Goal: Check status: Check status

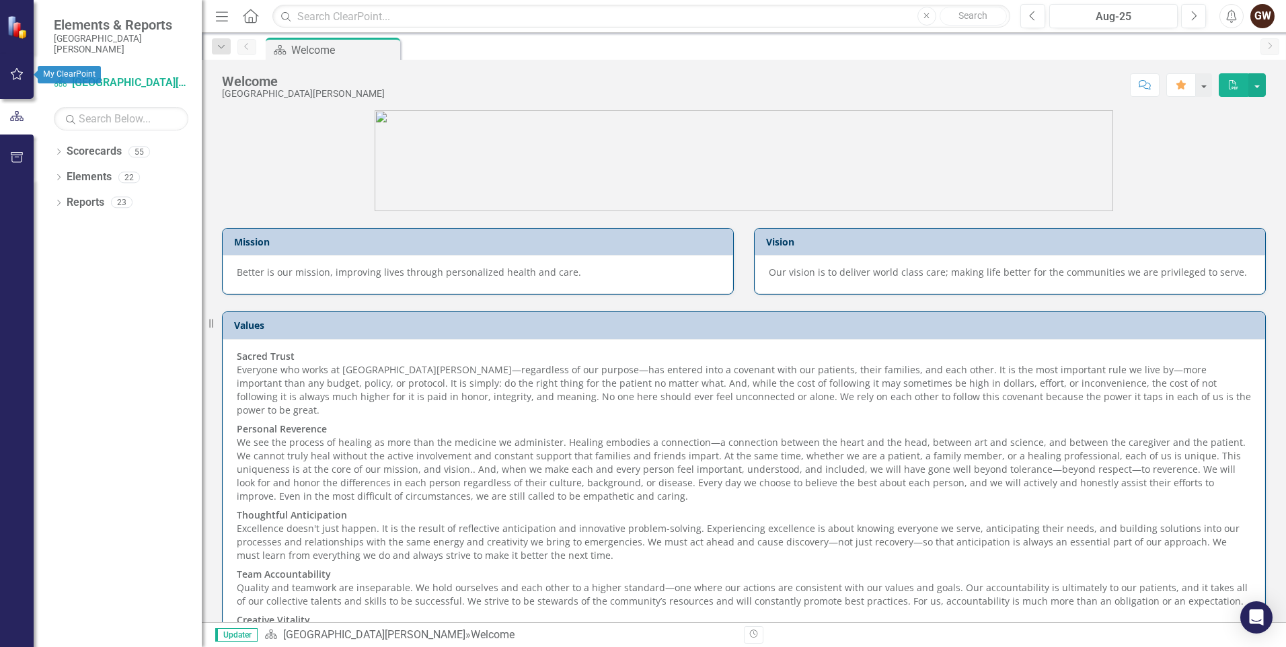
click at [16, 65] on button "button" at bounding box center [17, 75] width 30 height 28
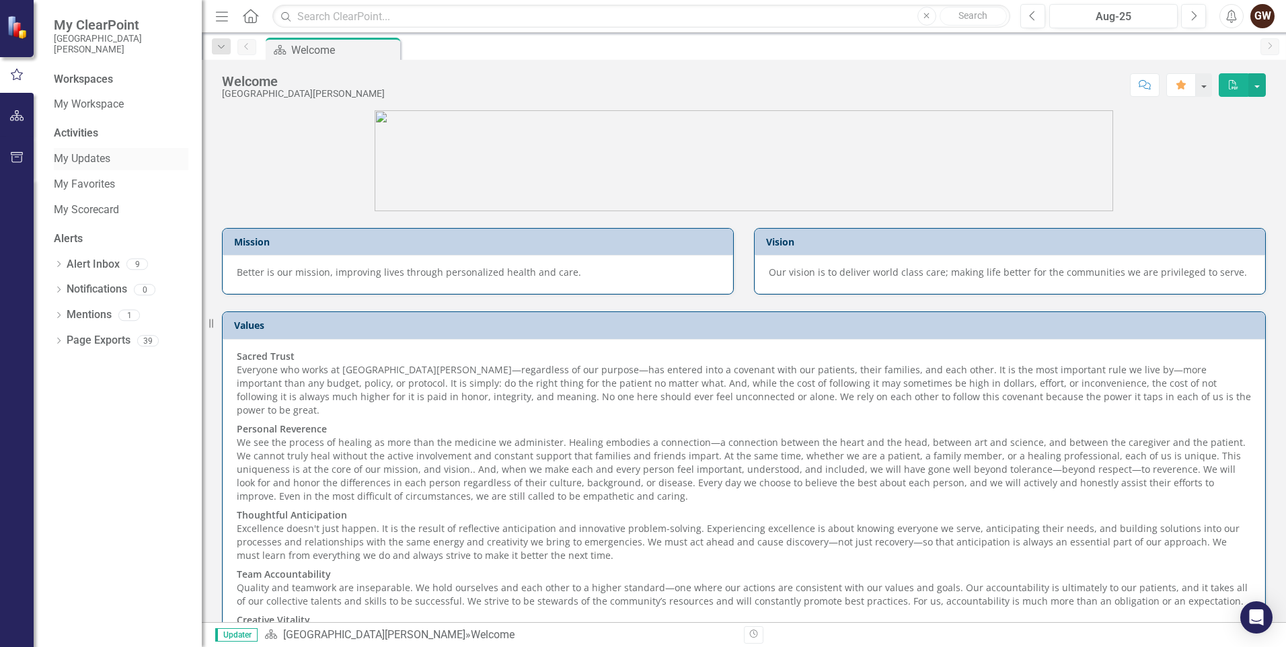
click at [94, 161] on link "My Updates" at bounding box center [121, 158] width 135 height 15
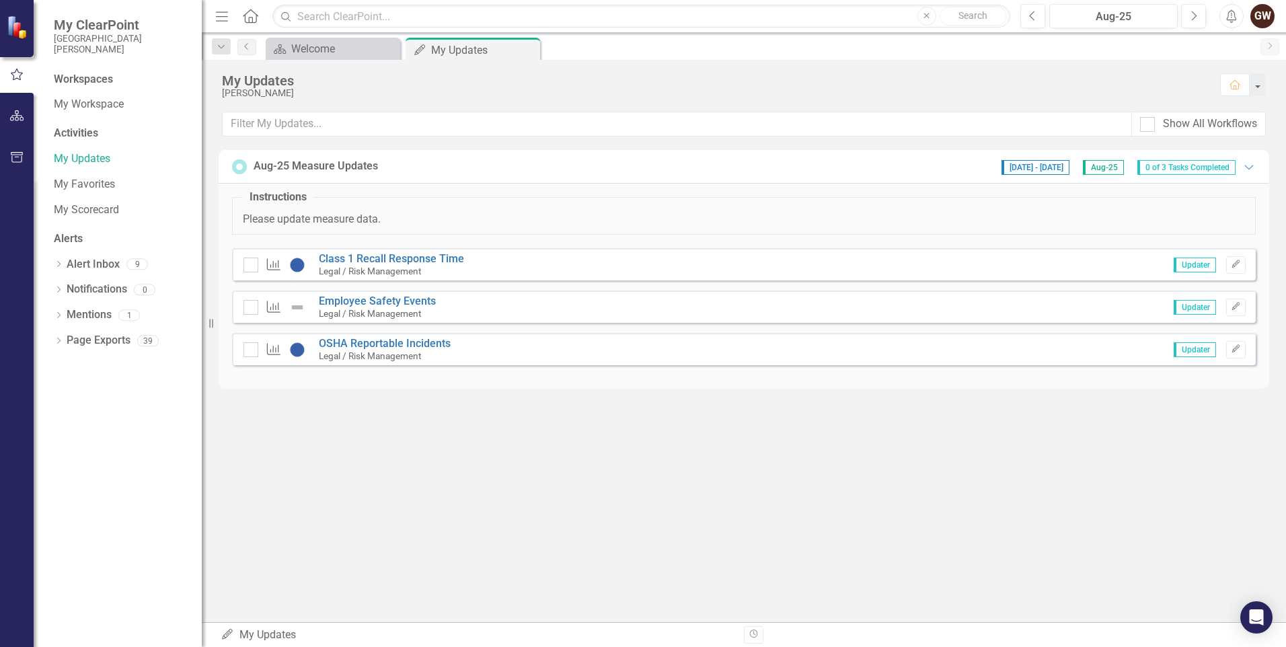
click at [389, 308] on small "Legal / Risk Management" at bounding box center [370, 313] width 102 height 11
click at [392, 300] on link "Employee Safety Events" at bounding box center [377, 301] width 117 height 13
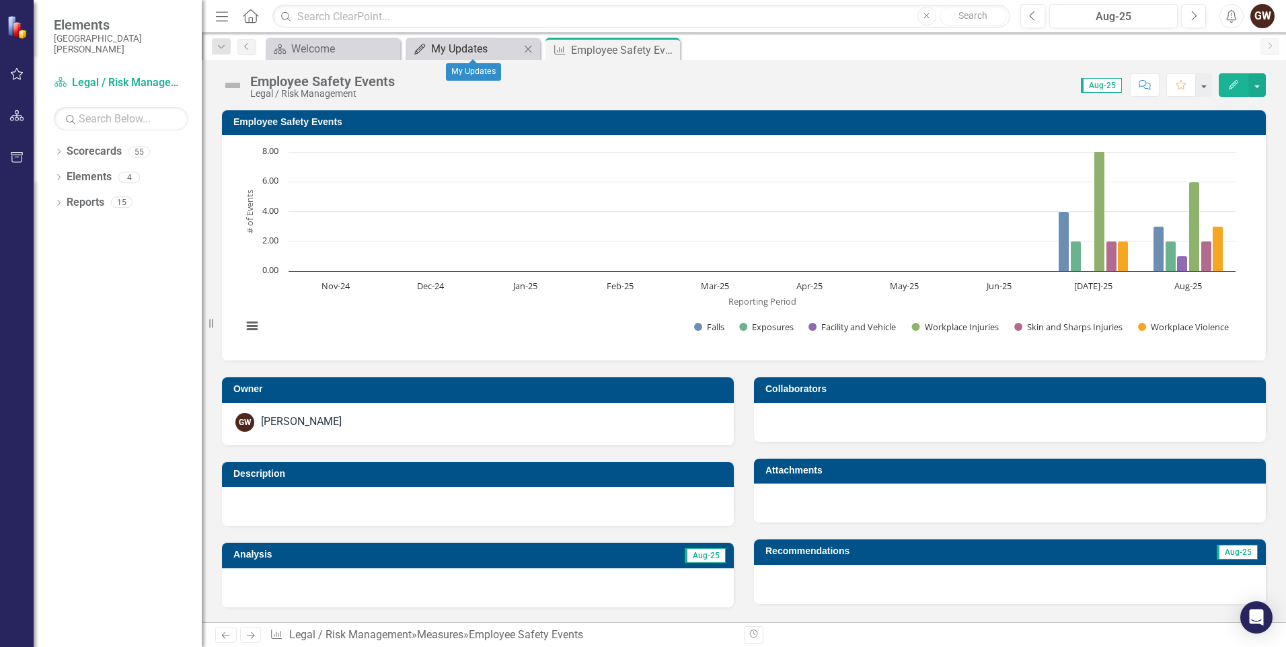
click at [457, 50] on div "My Updates" at bounding box center [475, 48] width 89 height 17
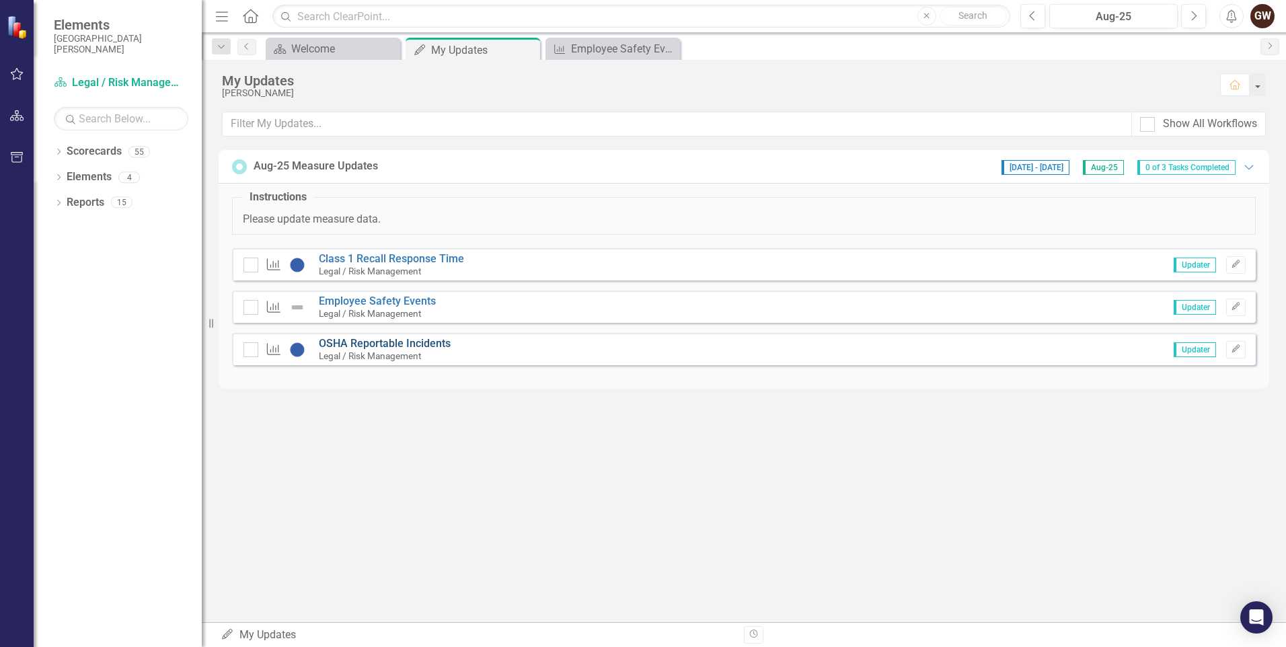
click at [383, 342] on link "OSHA Reportable Incidents" at bounding box center [385, 343] width 132 height 13
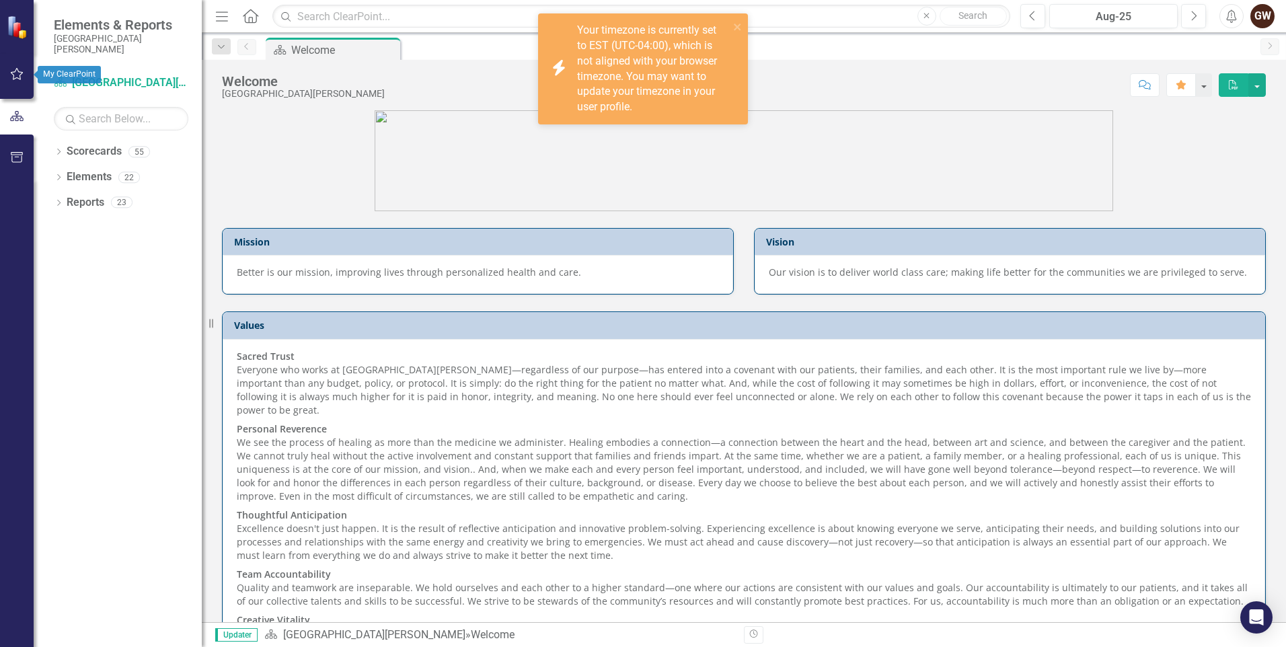
click at [20, 73] on icon "button" at bounding box center [17, 74] width 13 height 12
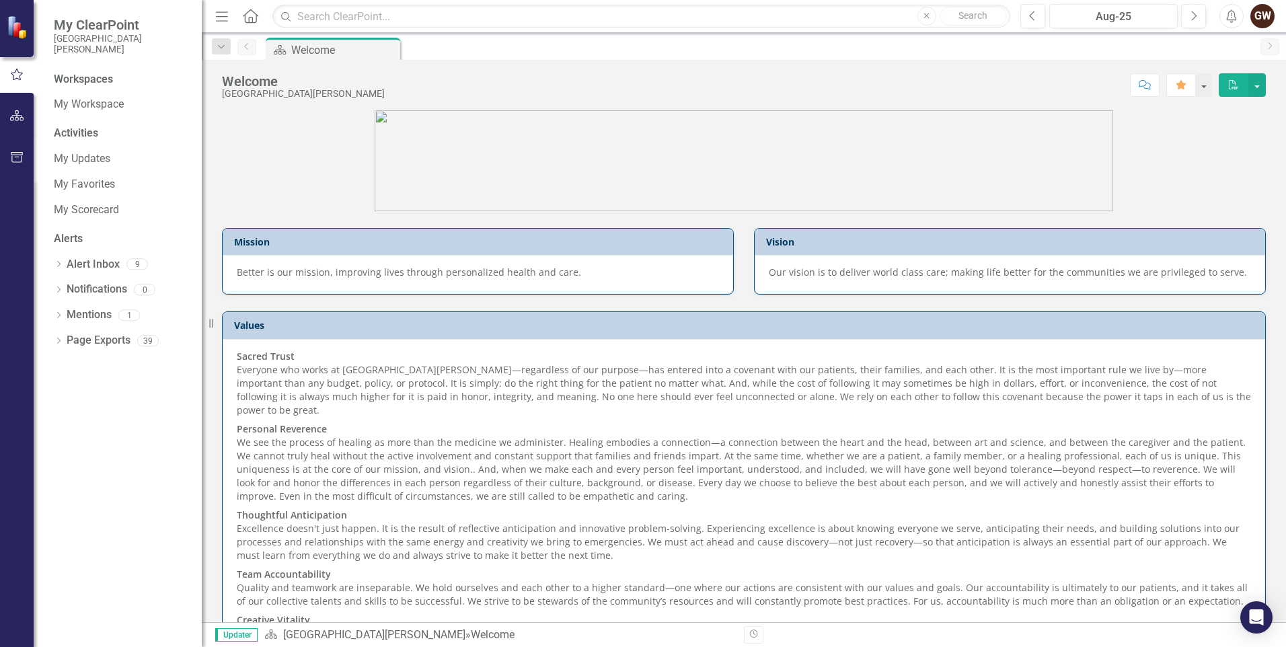
click at [67, 73] on div "Workspaces" at bounding box center [83, 79] width 59 height 15
click at [83, 161] on link "My Updates" at bounding box center [121, 158] width 135 height 15
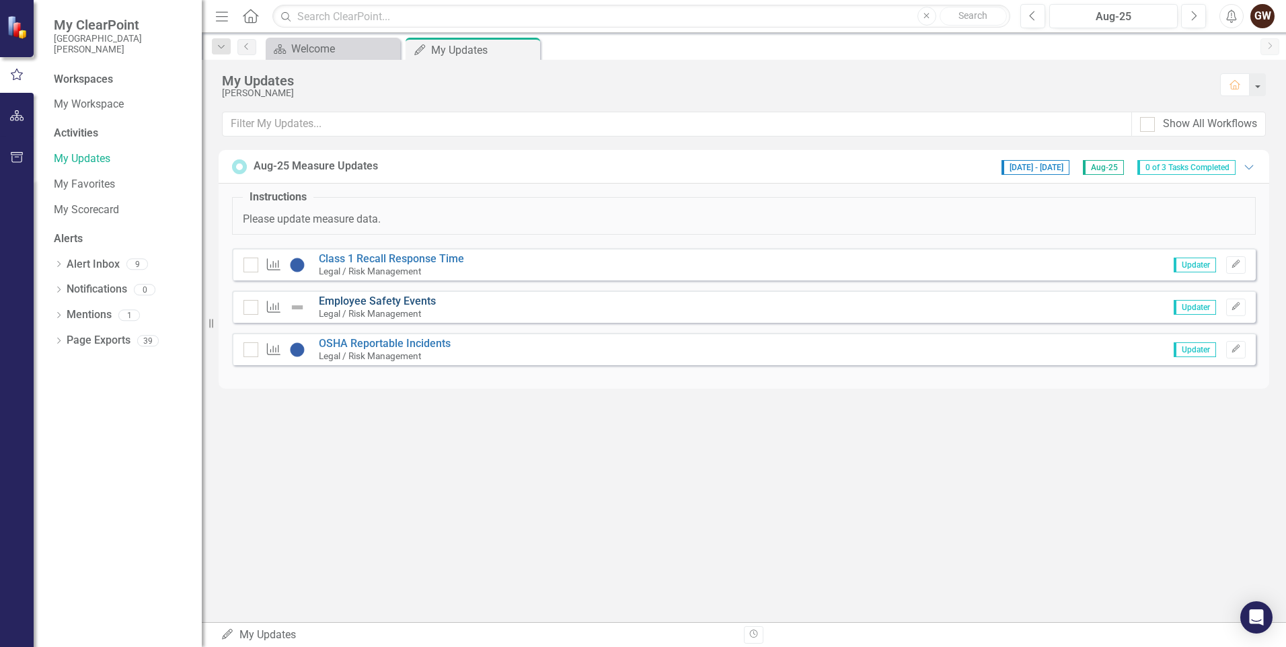
click at [367, 303] on link "Employee Safety Events" at bounding box center [377, 301] width 117 height 13
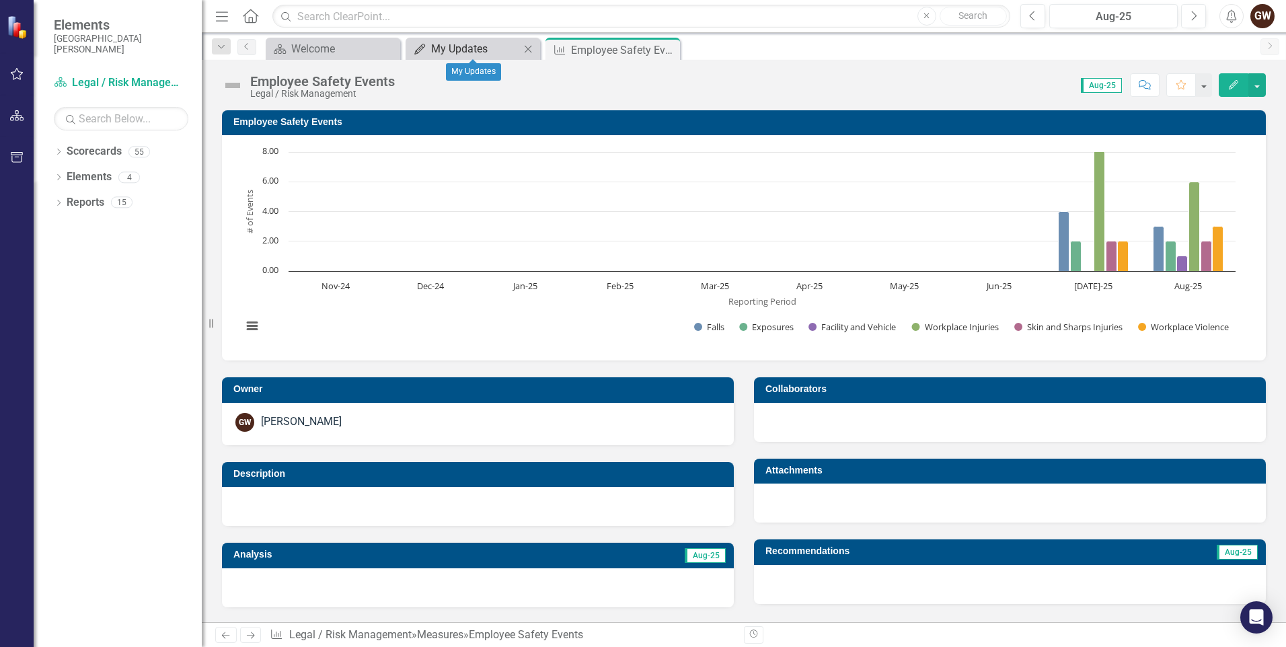
click at [479, 50] on div "My Updates" at bounding box center [475, 48] width 89 height 17
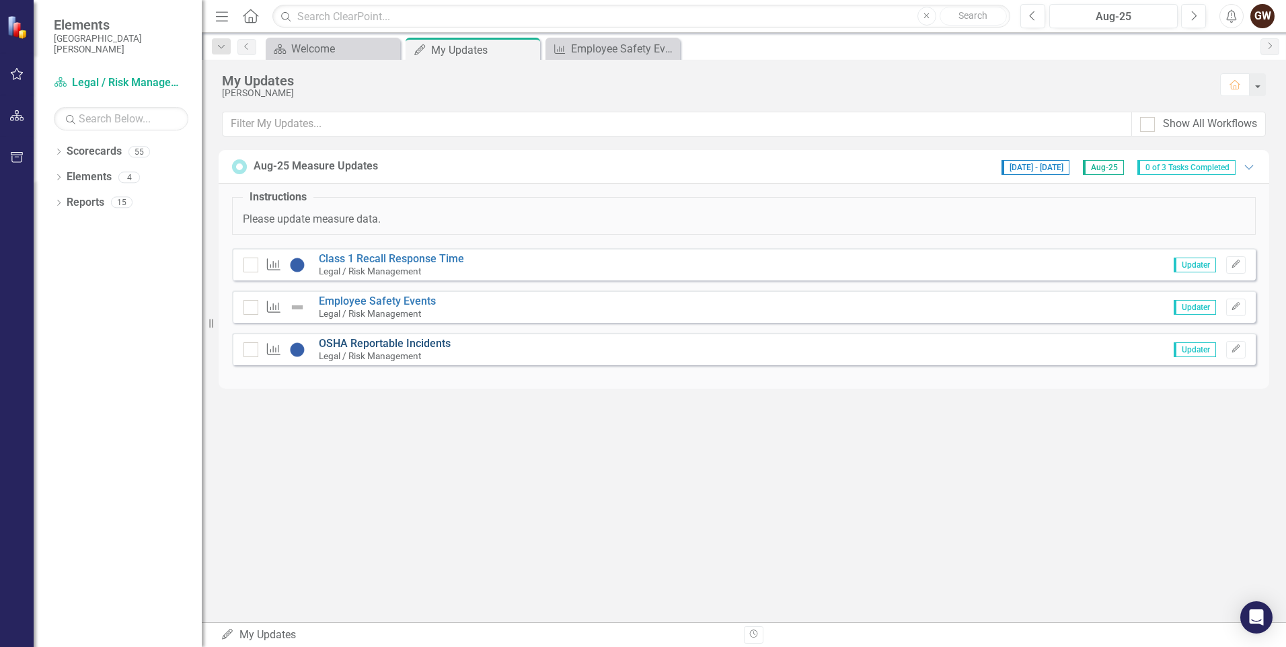
click at [371, 341] on link "OSHA Reportable Incidents" at bounding box center [385, 343] width 132 height 13
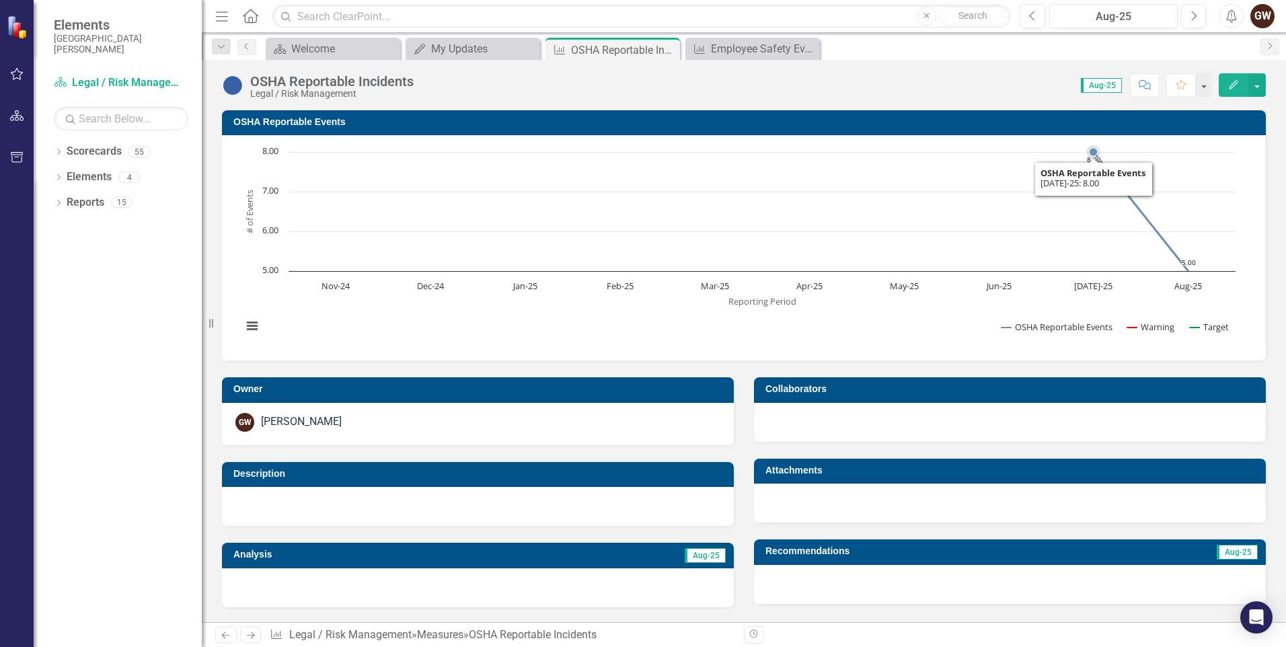
click at [719, 211] on rect "Interactive chart" at bounding box center [738, 246] width 1007 height 202
